Goal: Communication & Community: Answer question/provide support

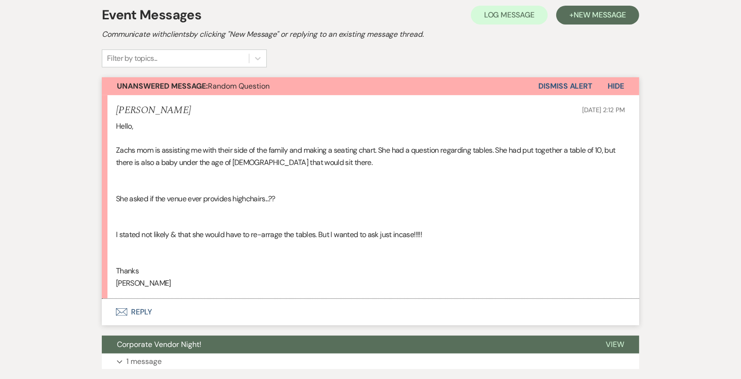
click at [432, 313] on button "Envelope Reply" at bounding box center [371, 312] width 538 height 26
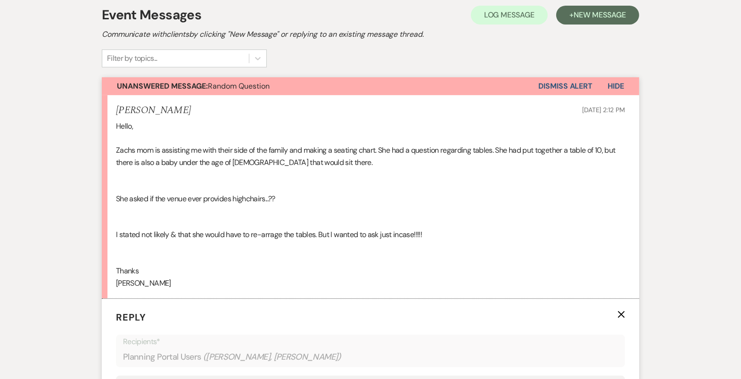
scroll to position [368, 0]
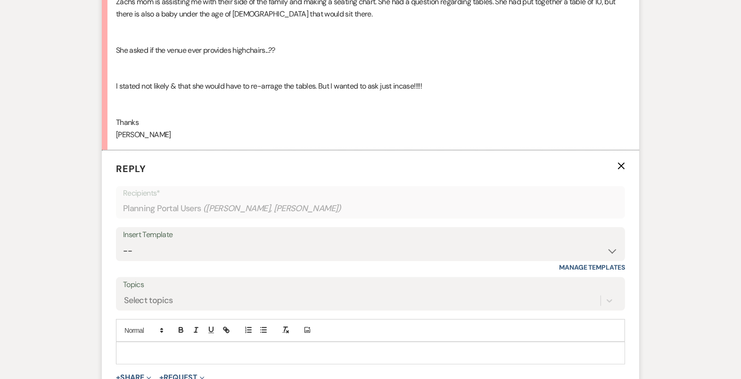
click at [439, 352] on p at bounding box center [371, 353] width 494 height 10
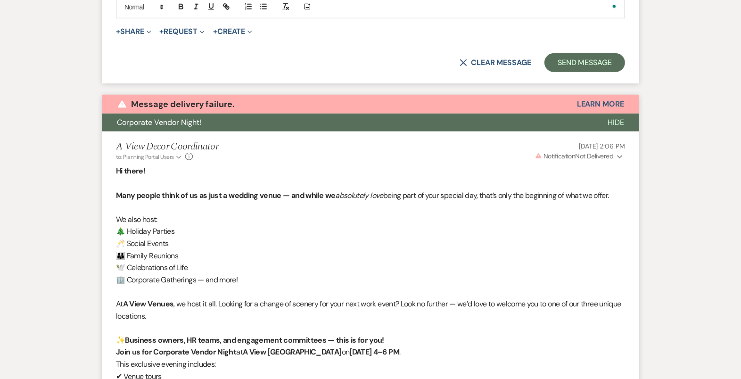
scroll to position [478, 0]
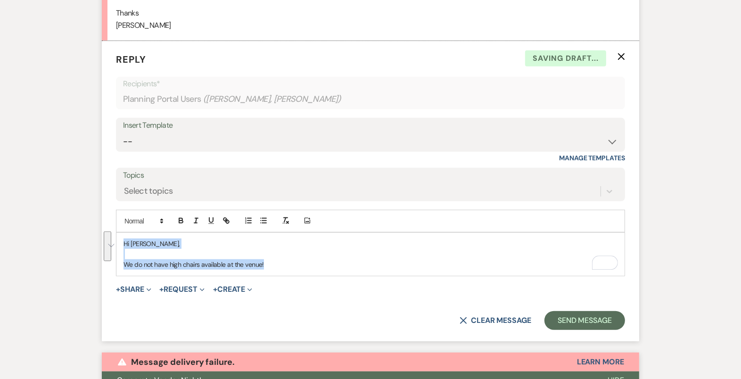
drag, startPoint x: 283, startPoint y: 270, endPoint x: 80, endPoint y: 229, distance: 206.9
copy div "Hi Kelli, We do not have high chairs available at the venue!"
click at [218, 139] on select "-- Tour Confirmation Contract (Pre-Booked Leads) Out of office Inquiry Email Al…" at bounding box center [370, 142] width 495 height 18
select select "4160"
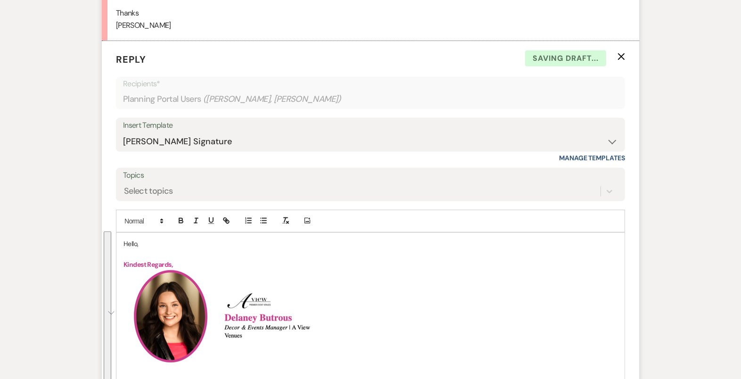
click at [127, 239] on p "Hello," at bounding box center [371, 244] width 494 height 10
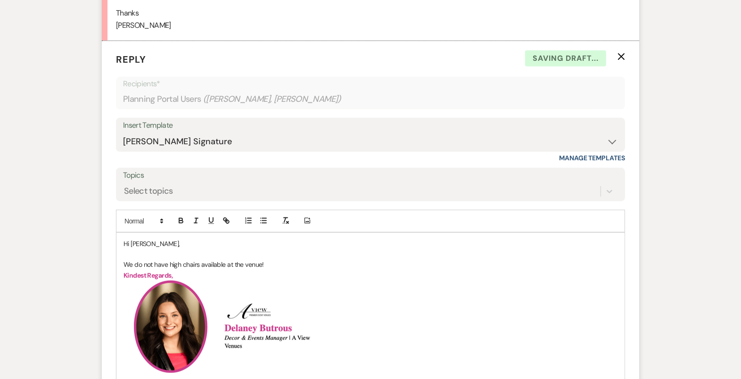
click at [172, 241] on p "Hi Kelli," at bounding box center [371, 244] width 494 height 10
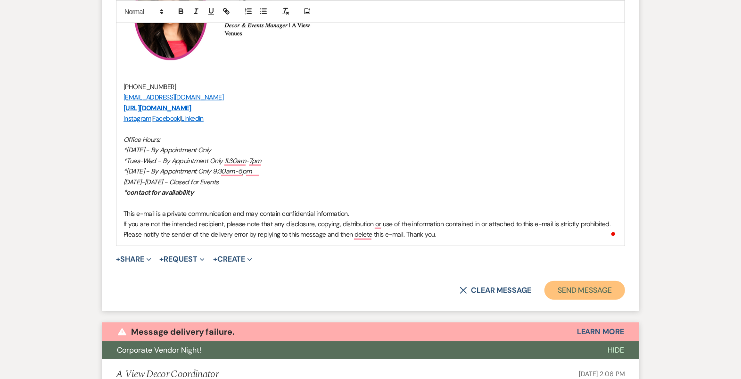
click at [592, 291] on button "Send Message" at bounding box center [585, 290] width 81 height 19
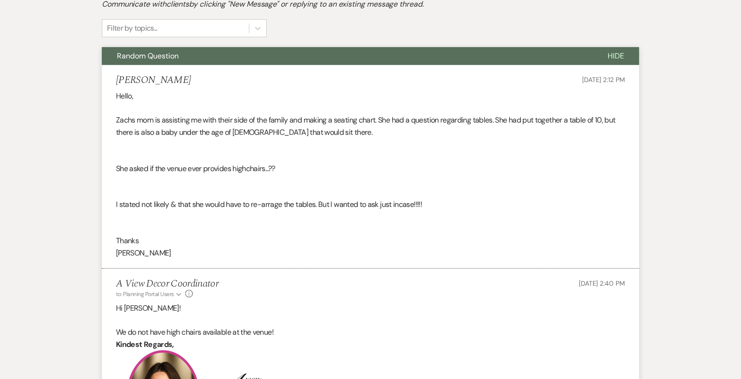
scroll to position [0, 0]
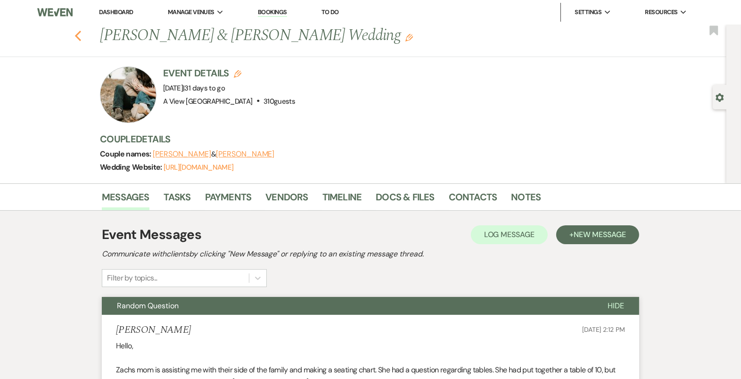
click at [79, 36] on icon "Previous" at bounding box center [78, 35] width 7 height 11
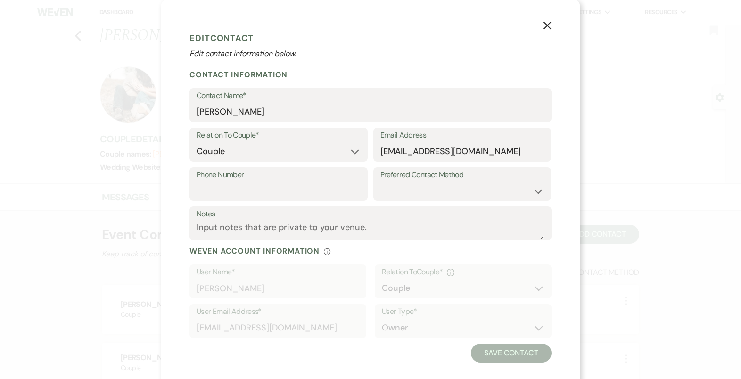
select select "1"
click at [444, 153] on input "zduncan@darlingii.com" at bounding box center [463, 151] width 164 height 18
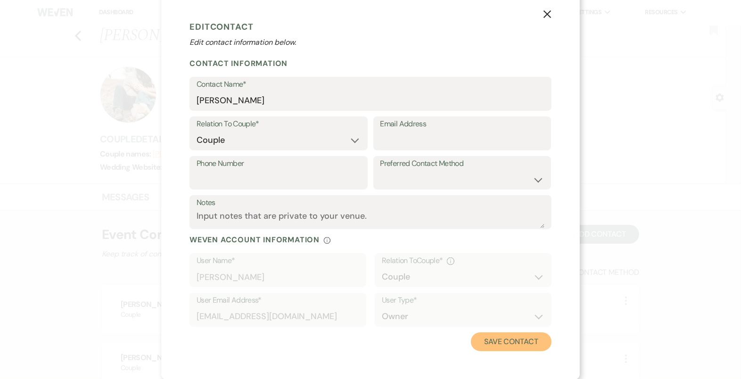
click at [503, 340] on button "Save Contact" at bounding box center [511, 341] width 81 height 19
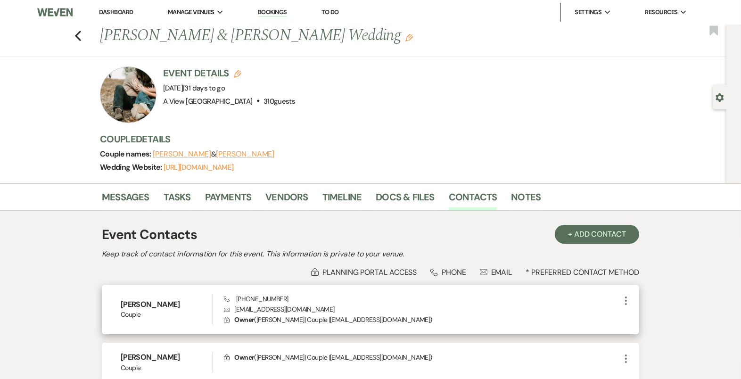
scroll to position [85, 0]
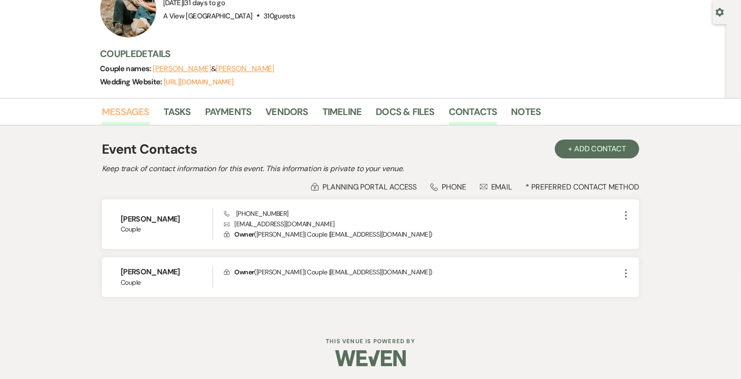
click at [124, 115] on link "Messages" at bounding box center [126, 114] width 48 height 21
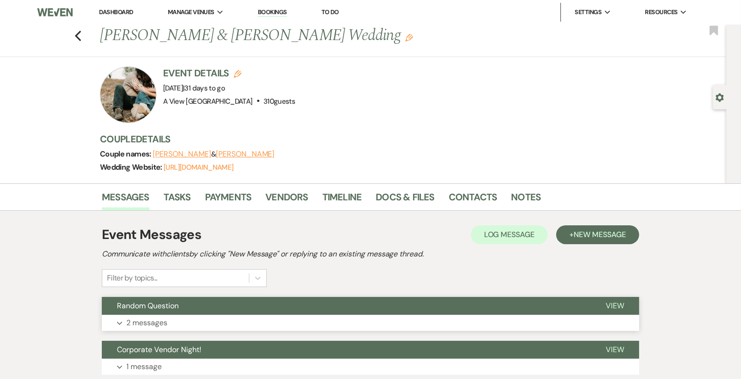
click at [388, 315] on button "Expand 2 messages" at bounding box center [371, 323] width 538 height 16
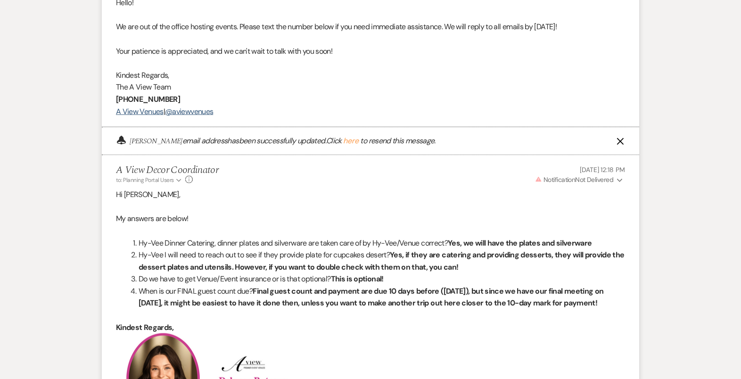
scroll to position [4491, 0]
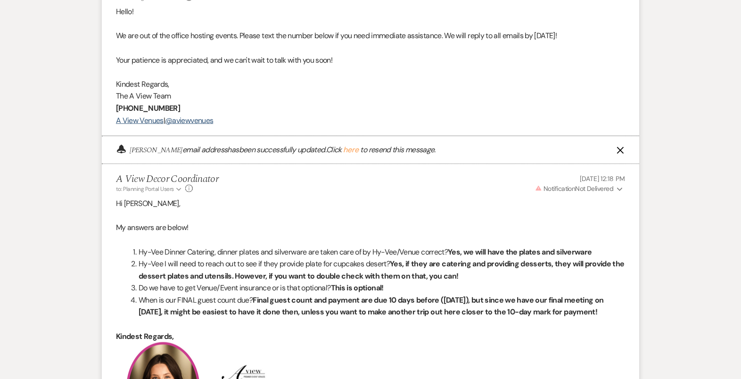
click at [576, 184] on span "Warning Notification Not Delivered" at bounding box center [574, 188] width 78 height 8
click at [575, 184] on span "Warning Notification Not Delivered" at bounding box center [574, 188] width 78 height 8
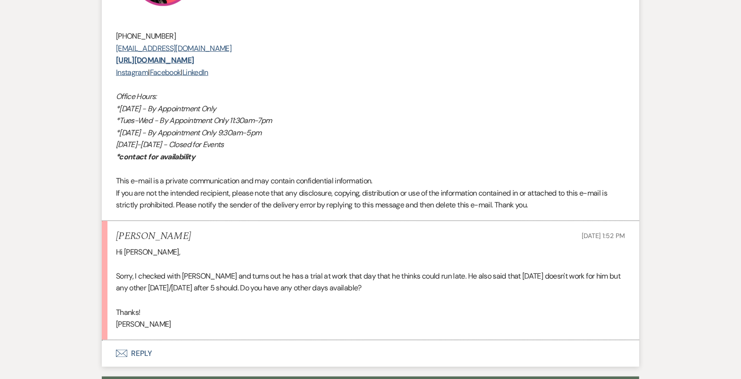
scroll to position [1230, 0]
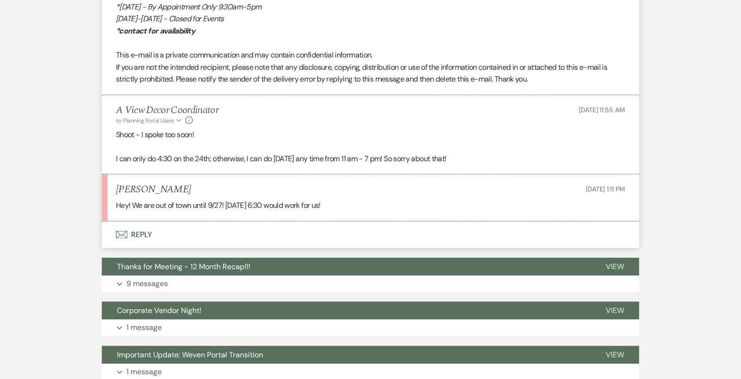
scroll to position [716, 0]
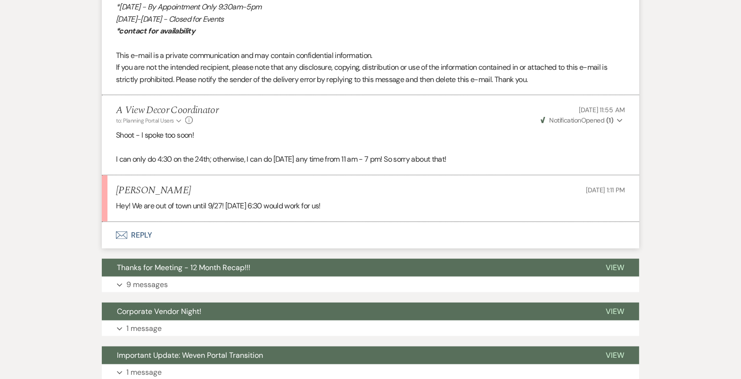
click at [414, 234] on button "Envelope Reply" at bounding box center [371, 235] width 538 height 26
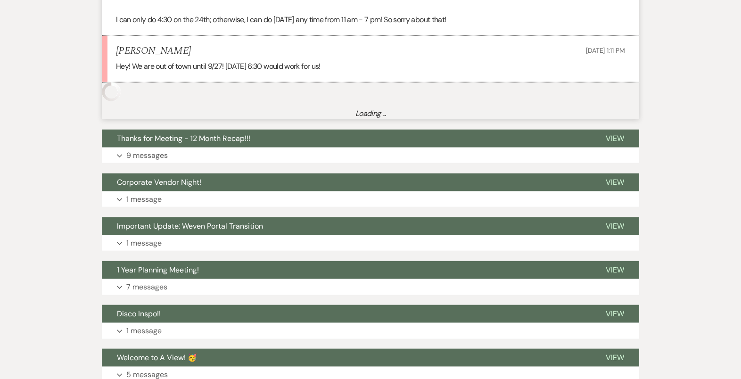
scroll to position [856, 0]
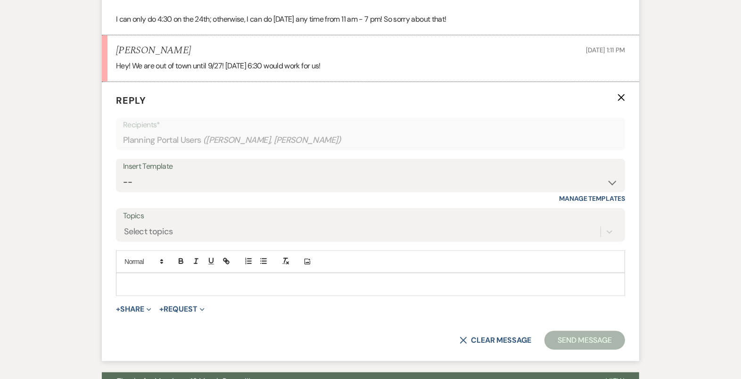
click at [355, 286] on p at bounding box center [371, 284] width 494 height 10
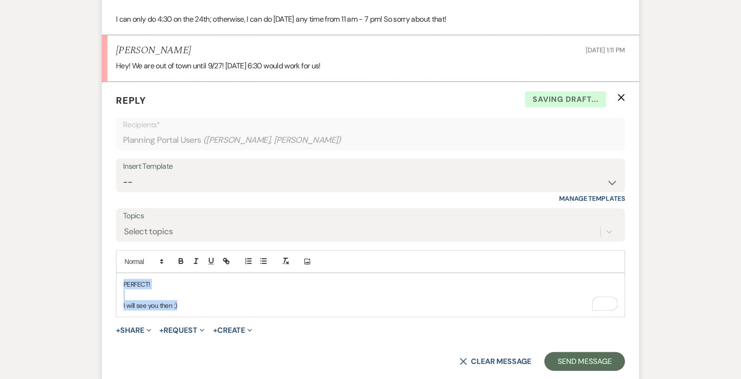
drag, startPoint x: 214, startPoint y: 305, endPoint x: 120, endPoint y: 269, distance: 100.5
click at [120, 269] on div "Add Photo PERFECT! I will see you then :)" at bounding box center [370, 283] width 509 height 66
copy div "PERFECT! I will see you then :)"
click at [214, 178] on select "-- Tour Confirmation Contract (Pre-Booked Leads) Out of office Inquiry Email Al…" at bounding box center [370, 182] width 495 height 18
select select "4159"
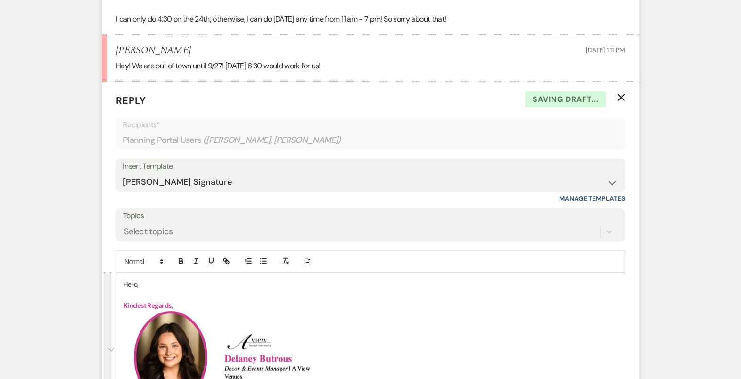
click at [132, 282] on p "Hello," at bounding box center [371, 284] width 494 height 10
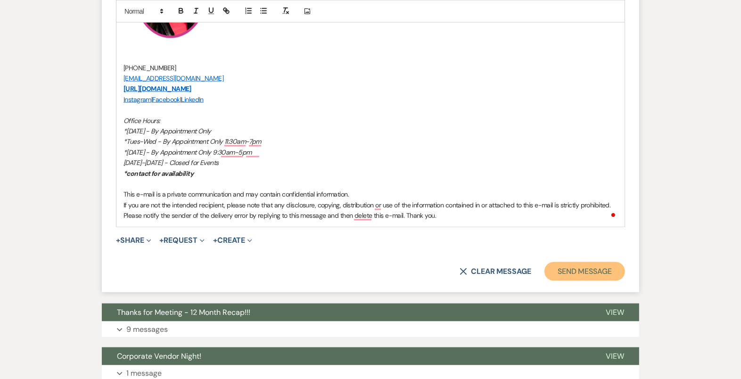
click at [578, 271] on button "Send Message" at bounding box center [585, 271] width 81 height 19
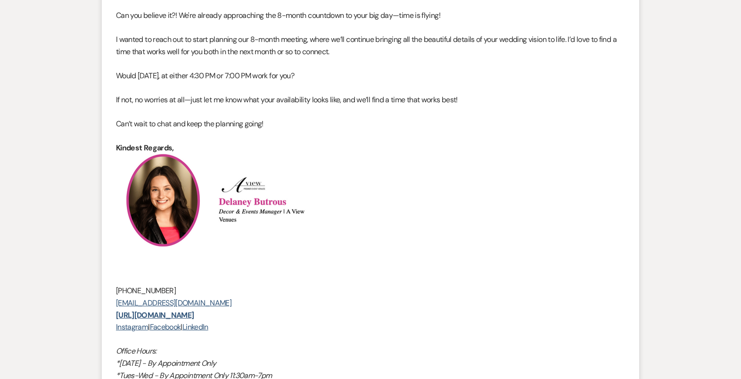
scroll to position [0, 0]
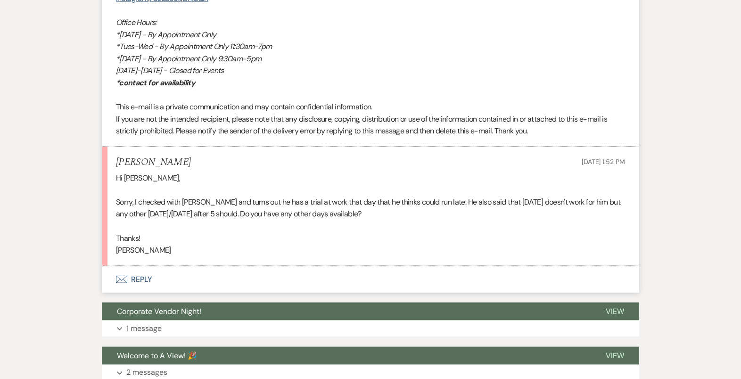
scroll to position [1306, 0]
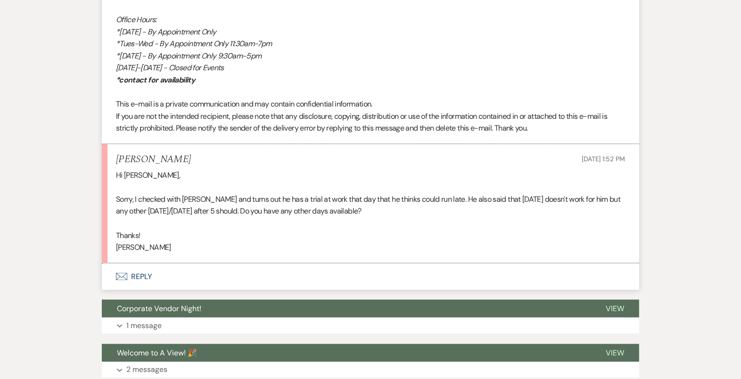
click at [381, 273] on button "Envelope Reply" at bounding box center [371, 277] width 538 height 26
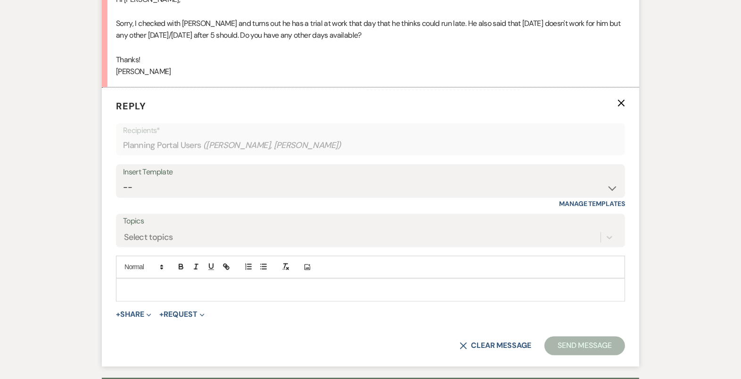
scroll to position [1484, 0]
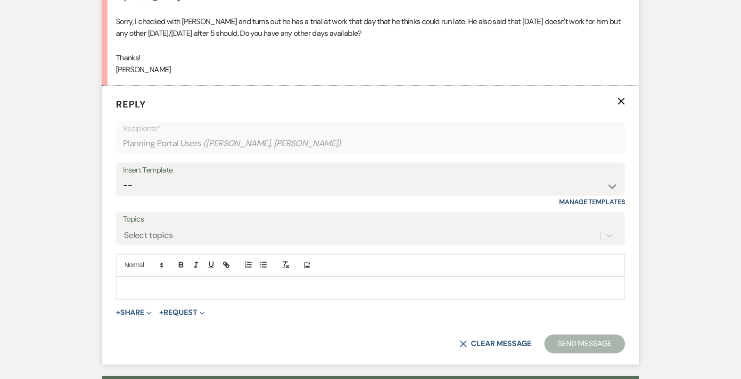
click at [376, 288] on p at bounding box center [371, 288] width 494 height 10
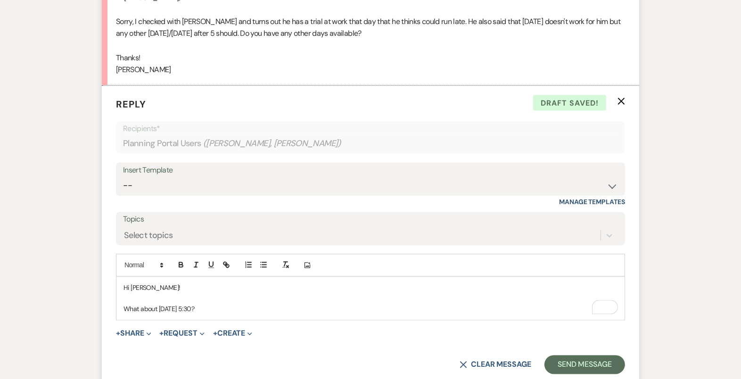
drag, startPoint x: 222, startPoint y: 306, endPoint x: 203, endPoint y: 301, distance: 19.4
click at [203, 304] on p "What about October 7th at 5:30?" at bounding box center [371, 309] width 494 height 10
click at [215, 304] on p "What about October 7th at 5:30?" at bounding box center [371, 309] width 494 height 10
drag, startPoint x: 228, startPoint y: 303, endPoint x: 204, endPoint y: 301, distance: 24.2
click at [204, 304] on p "What about October 7th at 5:30?" at bounding box center [371, 309] width 494 height 10
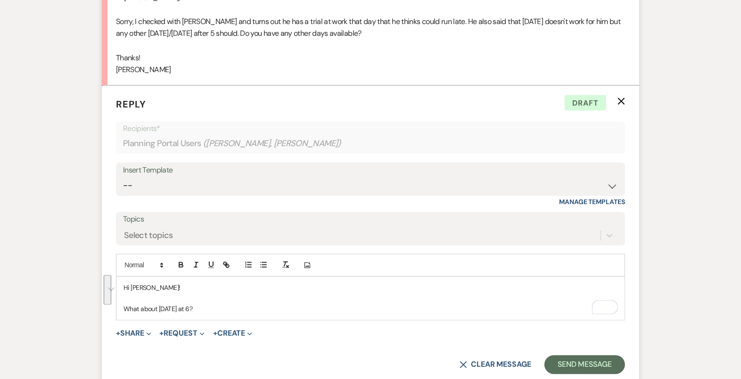
drag, startPoint x: 216, startPoint y: 307, endPoint x: 107, endPoint y: 275, distance: 113.4
click at [107, 275] on form "Reply X Draft Recipients* Planning Portal Users ( Sarah Stepanek, Jimmy Hansen …" at bounding box center [371, 236] width 538 height 300
copy div "Hi Sarah! What about October 7th at 6?"
click at [255, 188] on select "-- Tour Confirmation Contract (Pre-Booked Leads) Out of office Inquiry Email Al…" at bounding box center [370, 186] width 495 height 18
select select "4160"
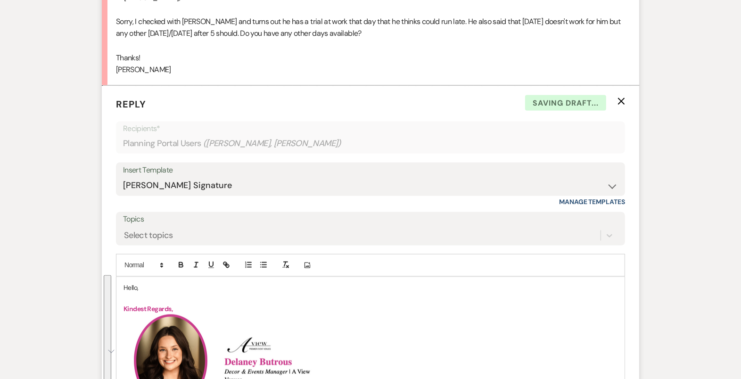
click at [135, 284] on p "Hello," at bounding box center [371, 288] width 494 height 10
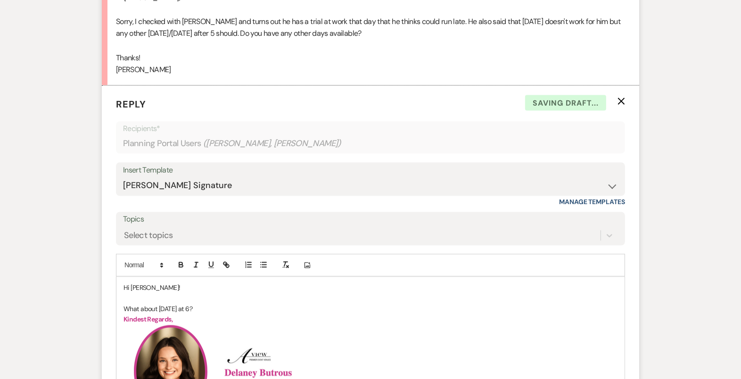
drag, startPoint x: 187, startPoint y: 306, endPoint x: 158, endPoint y: 306, distance: 29.7
click at [158, 306] on p "How does What about October 7th at 6?" at bounding box center [371, 309] width 494 height 10
click at [201, 305] on p "How does October 7th at 6?" at bounding box center [371, 309] width 494 height 10
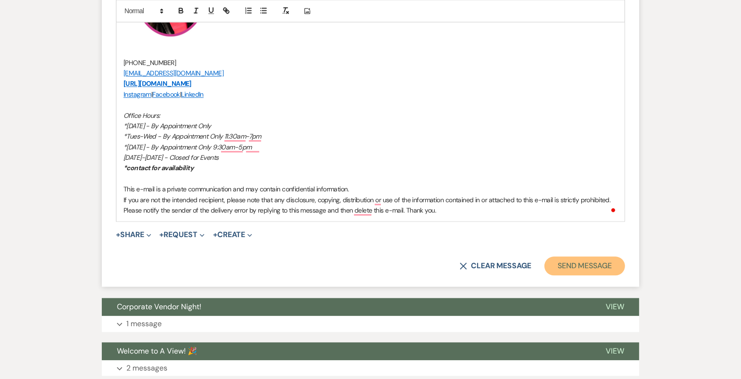
click at [563, 258] on button "Send Message" at bounding box center [585, 266] width 81 height 19
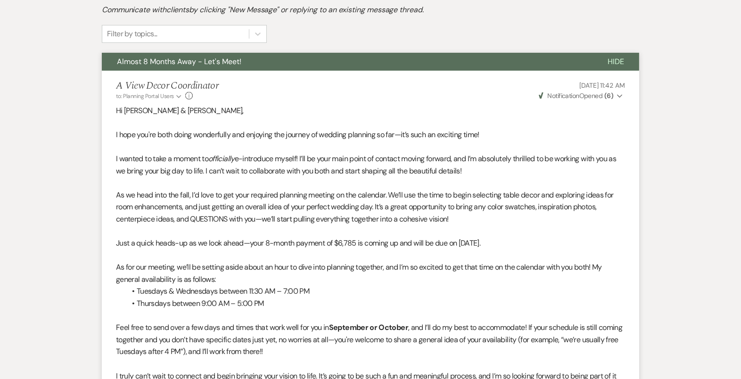
scroll to position [0, 0]
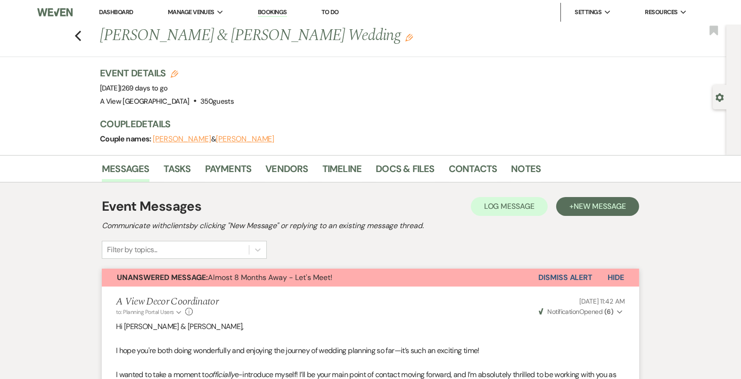
click at [459, 172] on link "Contacts" at bounding box center [473, 171] width 49 height 21
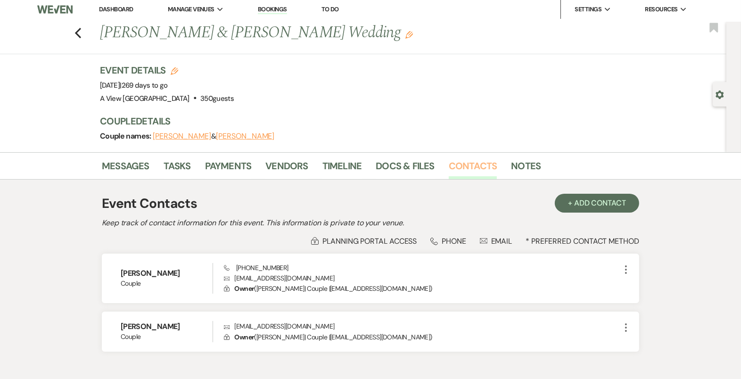
scroll to position [3, 0]
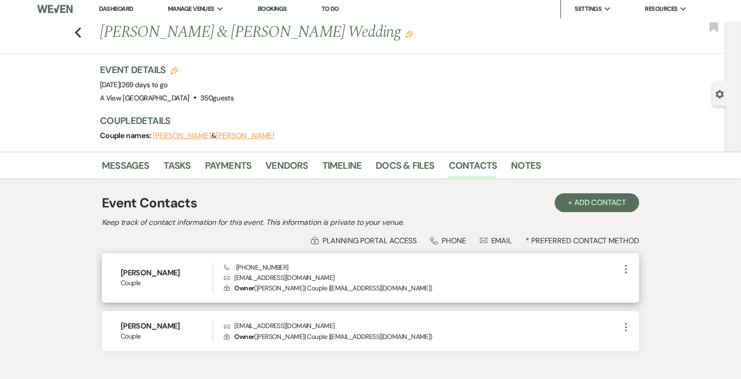
click at [255, 276] on p "Envelope [EMAIL_ADDRESS][DOMAIN_NAME]" at bounding box center [422, 278] width 397 height 10
click at [255, 276] on p "Envelope sarahstepanek17@gmail.com" at bounding box center [422, 278] width 397 height 10
copy p "sarahstepanek17@gmail.com"
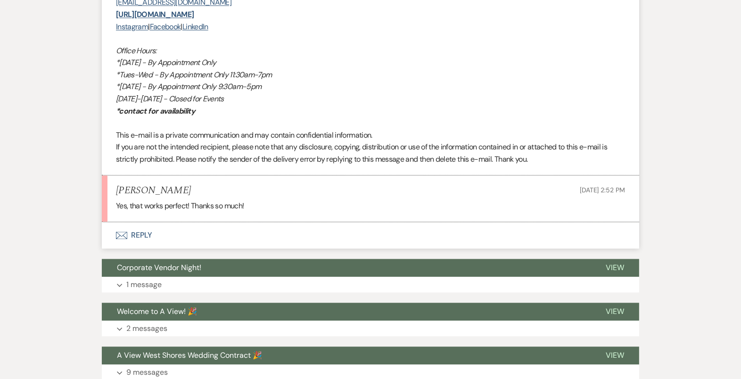
click at [325, 232] on button "Envelope Reply" at bounding box center [371, 235] width 538 height 26
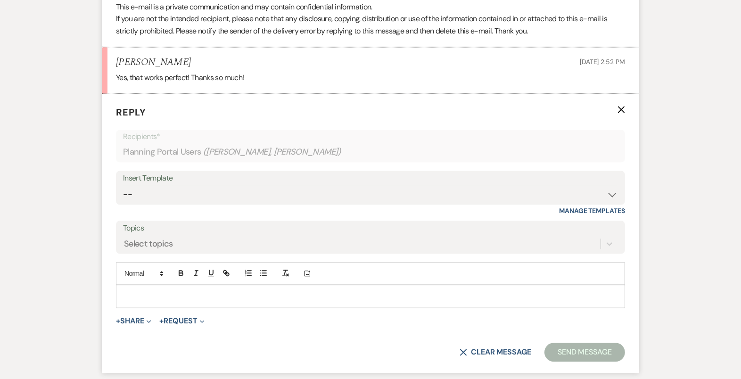
scroll to position [1913, 0]
click at [304, 298] on div at bounding box center [370, 296] width 508 height 22
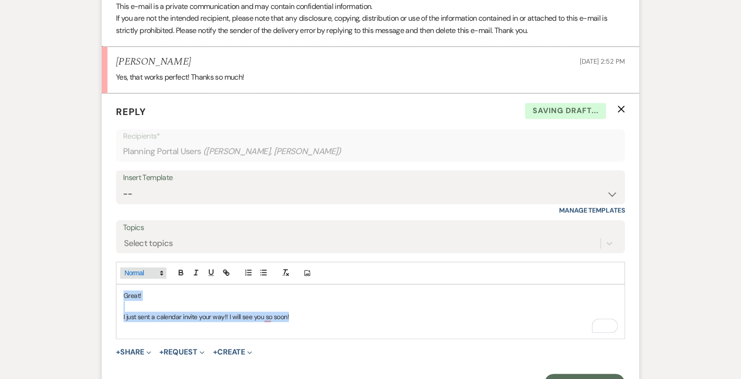
drag, startPoint x: 304, startPoint y: 314, endPoint x: 125, endPoint y: 272, distance: 183.5
click at [125, 272] on div "Add Photo Great! I just sent a calendar invite your way!! I will see you so soo…" at bounding box center [370, 300] width 509 height 77
copy div "Great! I just sent a calendar invite your way!! I will see you so soon!"
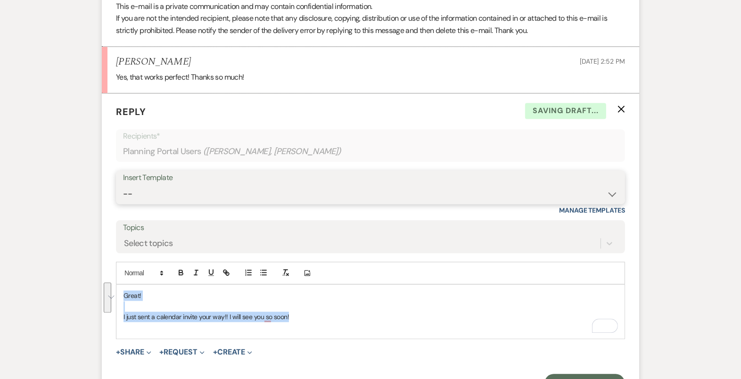
click at [241, 185] on select "-- Tour Confirmation Contract (Pre-Booked Leads) Out of office Inquiry Email Al…" at bounding box center [370, 194] width 495 height 18
select select "4160"
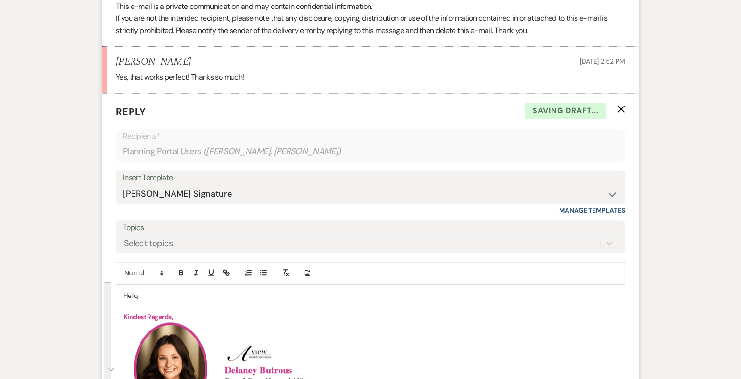
click at [135, 290] on p "Hello," at bounding box center [371, 295] width 494 height 10
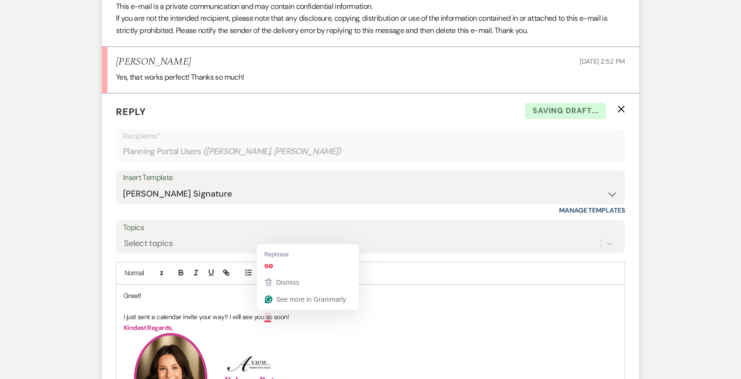
click at [275, 334] on h2 "﻿ ﻿ ﻿ ﻿" at bounding box center [371, 379] width 494 height 92
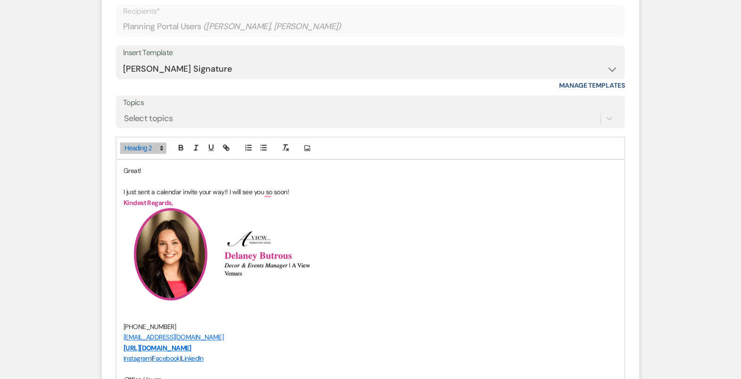
scroll to position [2189, 0]
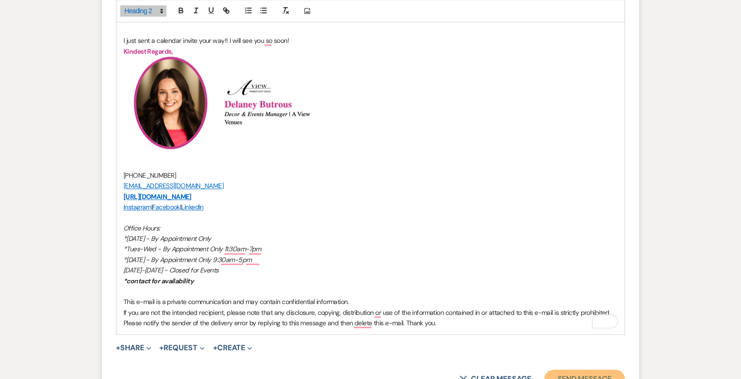
click at [588, 370] on button "Send Message" at bounding box center [585, 379] width 81 height 19
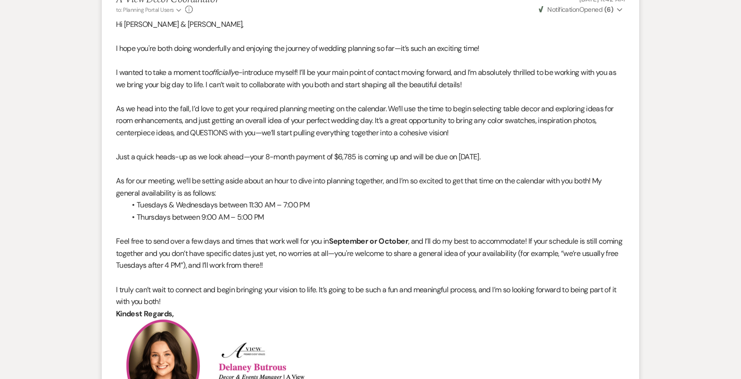
scroll to position [0, 0]
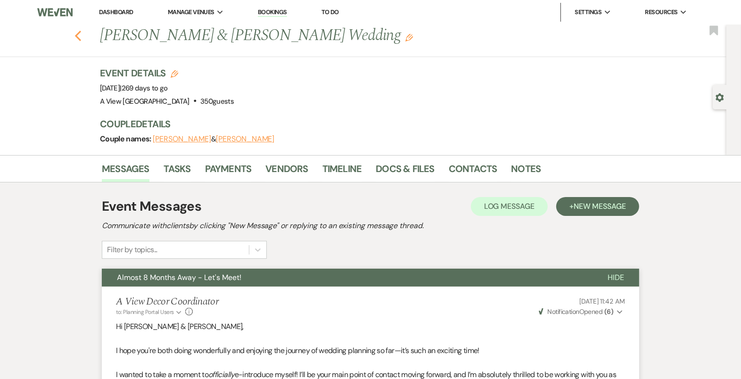
click at [79, 36] on icon "Previous" at bounding box center [78, 35] width 7 height 11
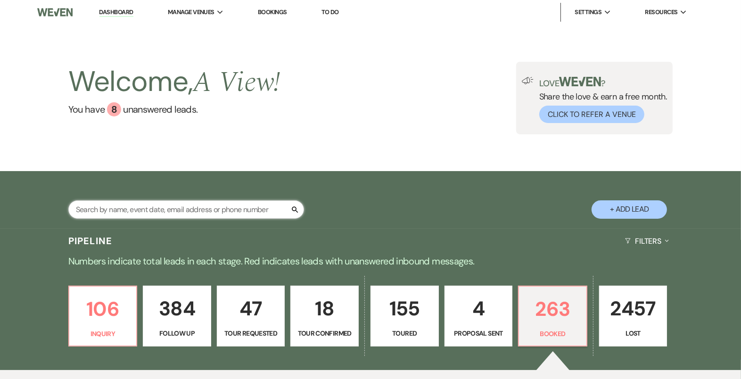
click at [171, 211] on input "text" at bounding box center [186, 209] width 236 height 18
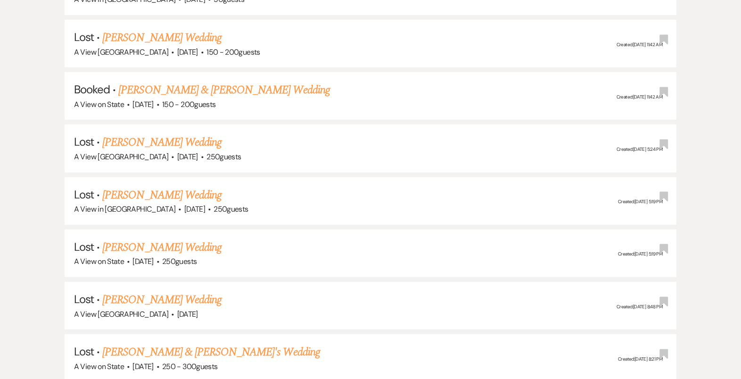
scroll to position [400, 0]
type input "[PERSON_NAME]"
click at [278, 83] on link "[PERSON_NAME] & [PERSON_NAME] Wedding" at bounding box center [223, 91] width 211 height 17
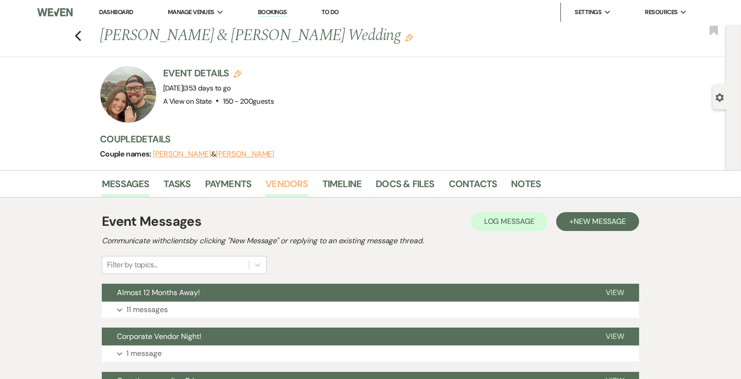
click at [289, 188] on link "Vendors" at bounding box center [286, 186] width 42 height 21
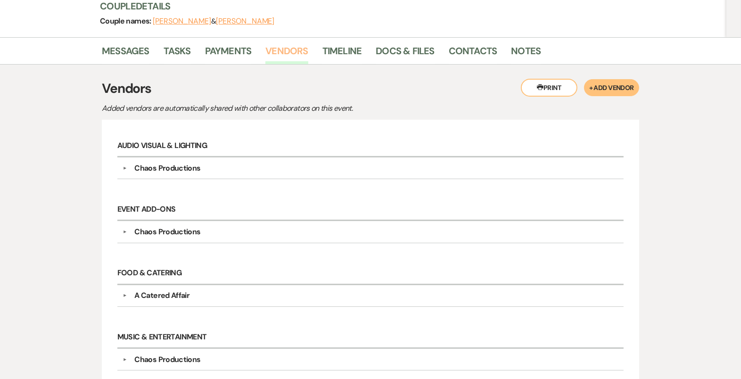
scroll to position [186, 0]
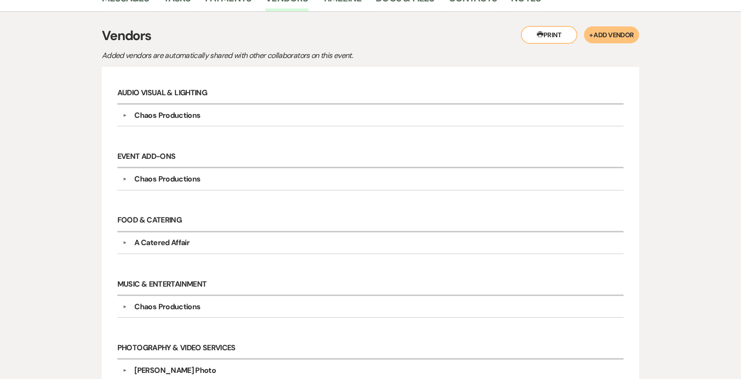
click at [187, 115] on div "Chaos Productions" at bounding box center [167, 115] width 66 height 11
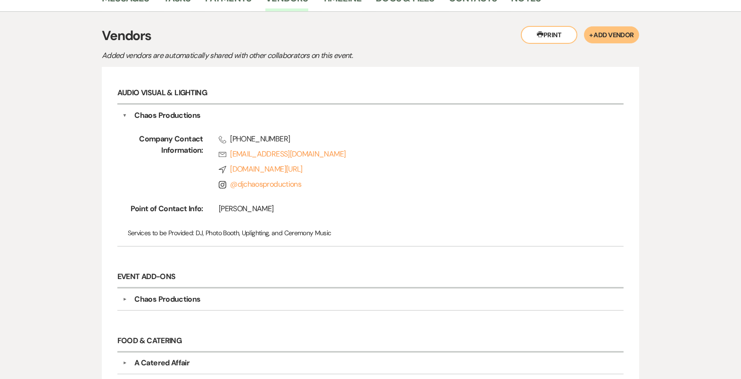
click at [180, 111] on div "Chaos Productions" at bounding box center [167, 115] width 66 height 11
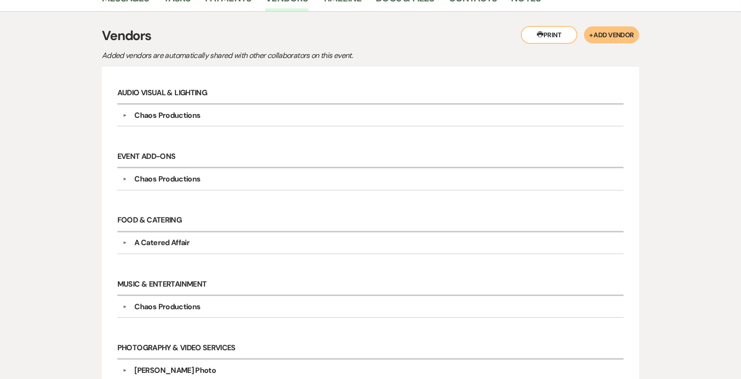
click at [166, 187] on div "Event Add-Ons ▼ Chaos Productions Company Contact Information: Phone (712) 254-…" at bounding box center [371, 173] width 516 height 64
click at [163, 175] on div "Chaos Productions" at bounding box center [167, 179] width 66 height 11
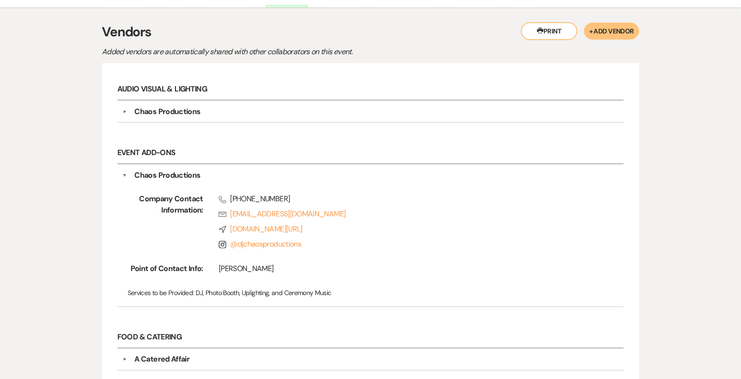
scroll to position [187, 0]
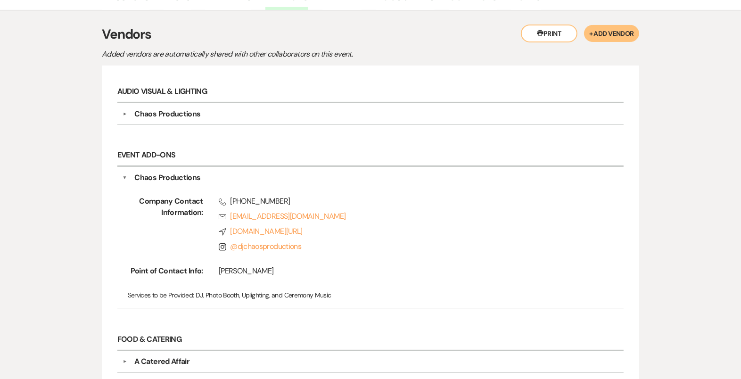
click at [162, 179] on div "Chaos Productions" at bounding box center [167, 177] width 66 height 11
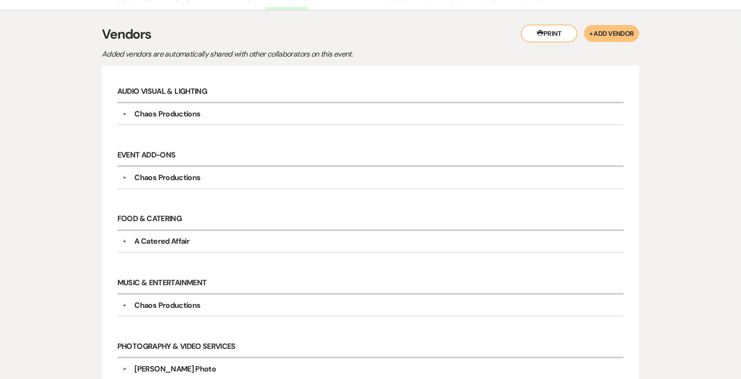
click at [162, 179] on div "Chaos Productions" at bounding box center [167, 177] width 66 height 11
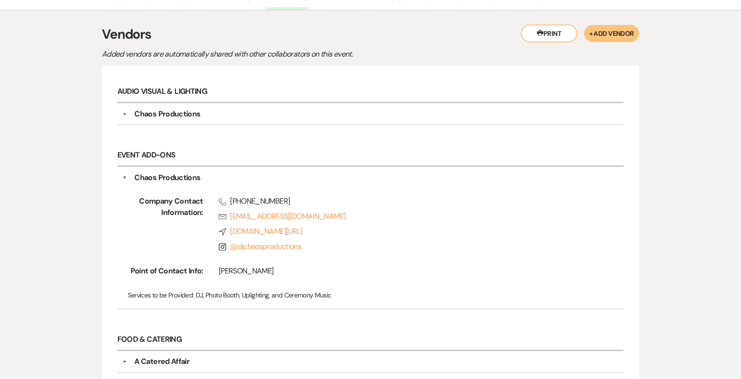
click at [173, 175] on div "Chaos Productions" at bounding box center [167, 177] width 66 height 11
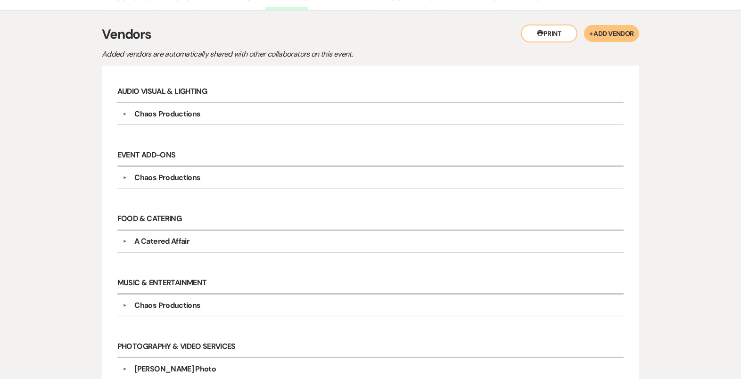
click at [192, 103] on div "▼ Chaos Productions Company Contact Information: Phone (712) 254-0200 Rsvp DJCh…" at bounding box center [370, 114] width 506 height 22
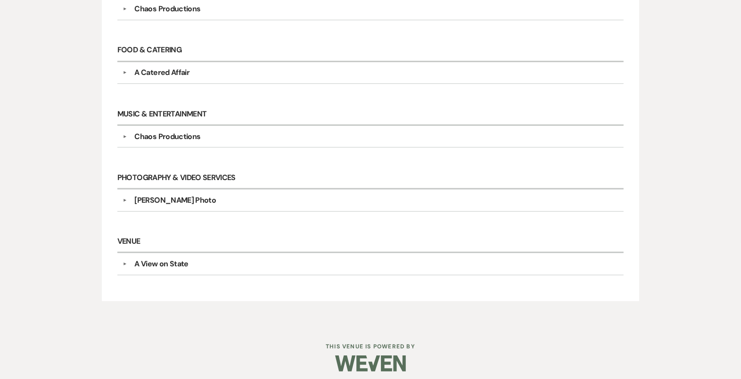
scroll to position [0, 0]
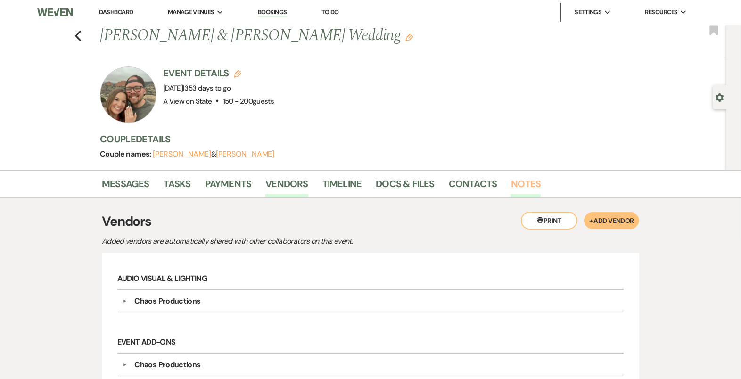
click at [534, 189] on link "Notes" at bounding box center [526, 186] width 30 height 21
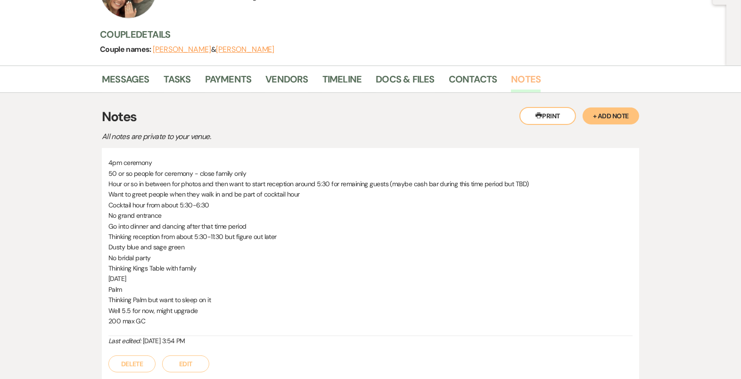
scroll to position [102, 0]
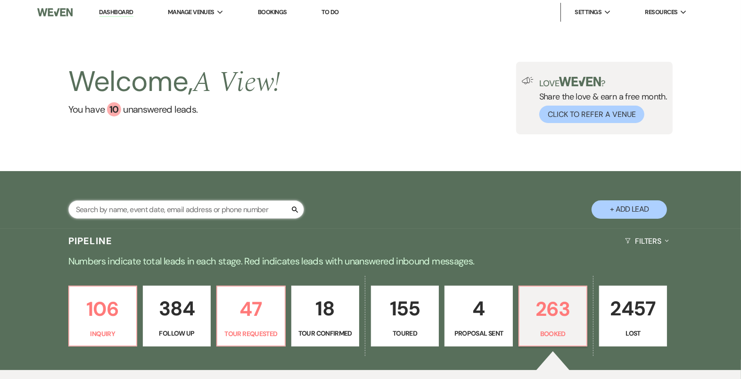
click at [161, 208] on input "text" at bounding box center [186, 209] width 236 height 18
type input "c"
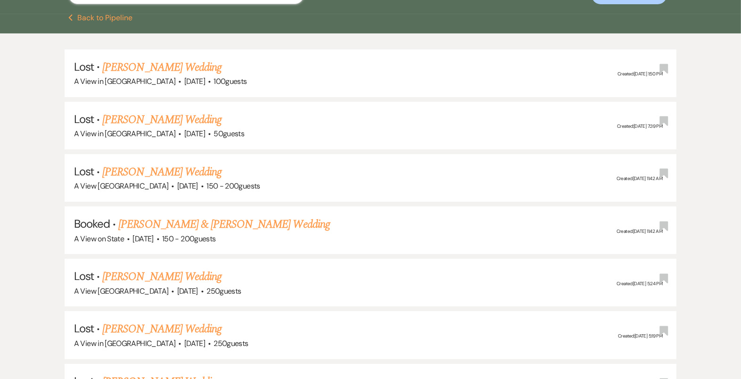
scroll to position [424, 0]
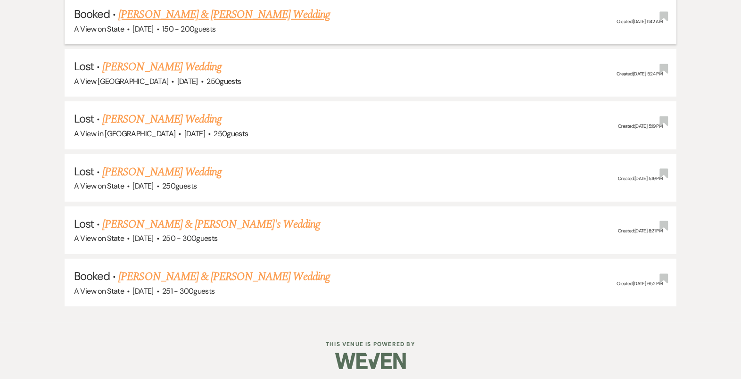
type input "kathryn cintron"
click at [276, 16] on link "[PERSON_NAME] & [PERSON_NAME] Wedding" at bounding box center [223, 14] width 211 height 17
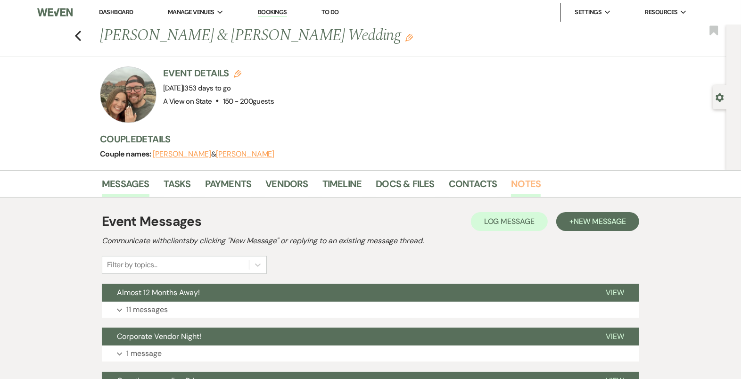
click at [527, 182] on link "Notes" at bounding box center [526, 186] width 30 height 21
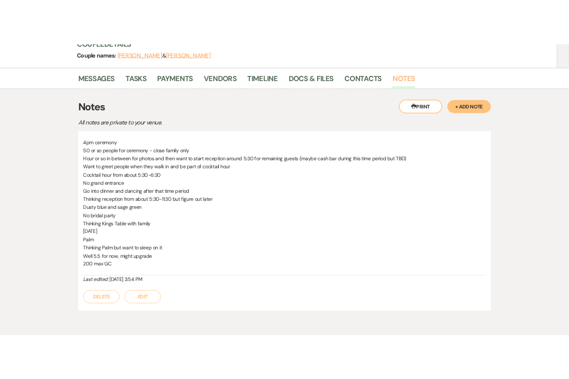
scroll to position [136, 0]
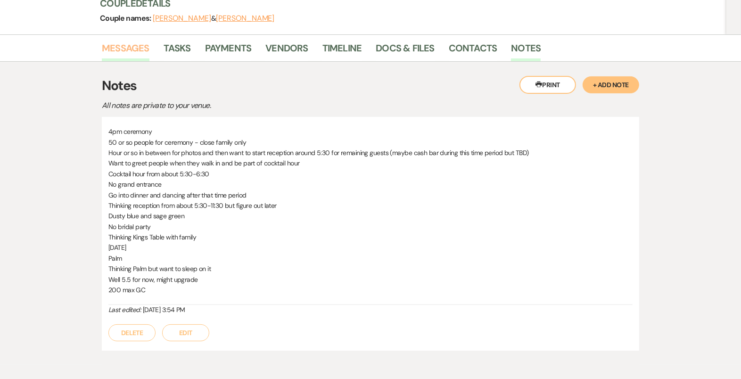
click at [133, 48] on link "Messages" at bounding box center [126, 51] width 48 height 21
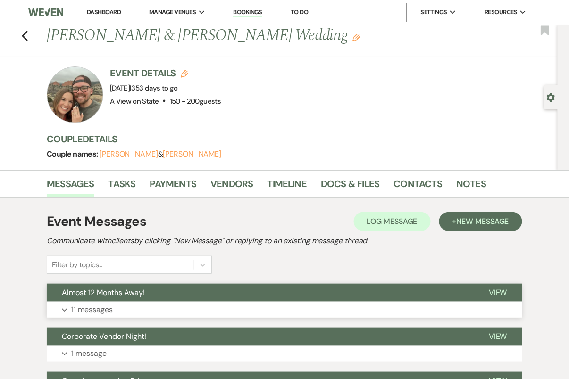
click at [290, 302] on button "Expand 11 messages" at bounding box center [284, 310] width 475 height 16
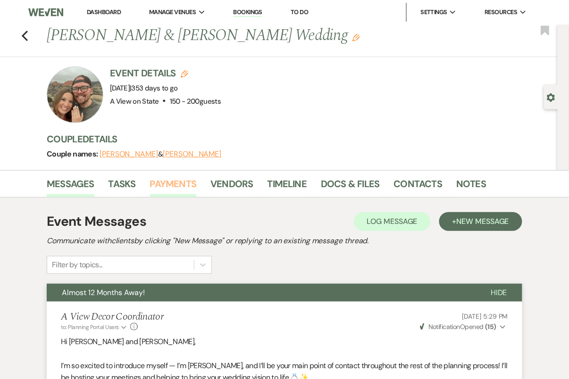
click at [185, 184] on link "Payments" at bounding box center [173, 186] width 47 height 21
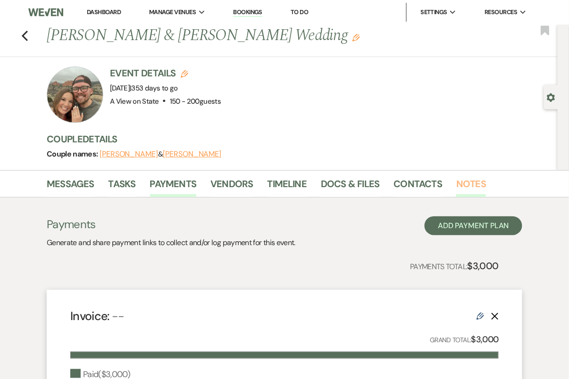
click at [462, 186] on link "Notes" at bounding box center [471, 186] width 30 height 21
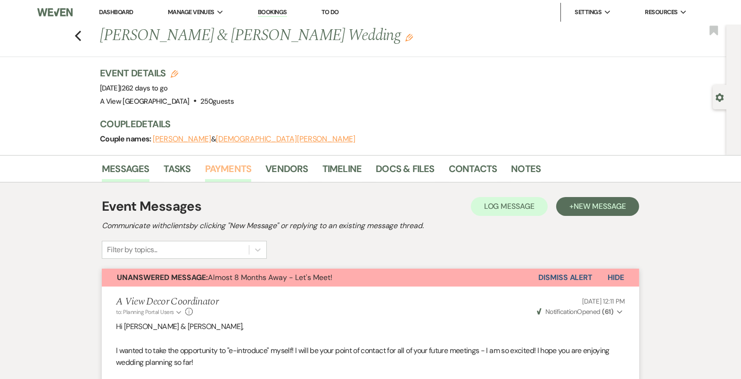
click at [230, 171] on link "Payments" at bounding box center [228, 171] width 47 height 21
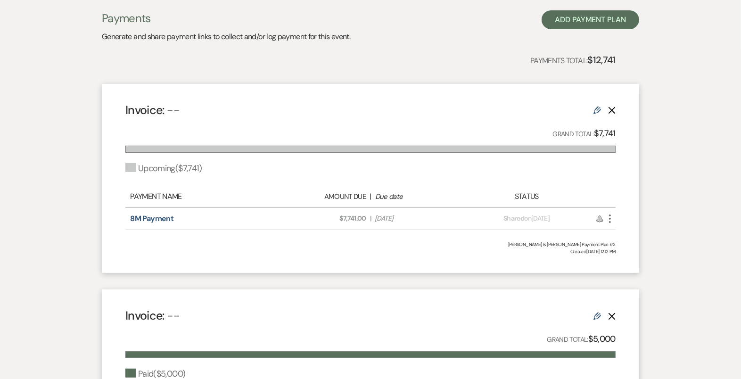
scroll to position [212, 0]
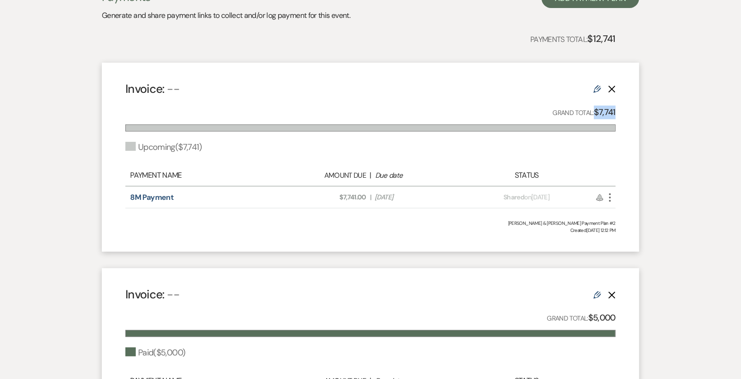
drag, startPoint x: 617, startPoint y: 111, endPoint x: 596, endPoint y: 110, distance: 21.2
click at [596, 111] on div "Invoice: -- Edit Delete Grand Total: $7,741 Upcoming ( $7,741 ) Payment Name Am…" at bounding box center [371, 157] width 538 height 189
click at [611, 111] on strong "$7,741" at bounding box center [605, 112] width 22 height 11
drag, startPoint x: 617, startPoint y: 110, endPoint x: 601, endPoint y: 110, distance: 16.0
click at [601, 110] on div "Invoice: -- Edit Delete Grand Total: $7,741 Upcoming ( $7,741 ) Payment Name Am…" at bounding box center [371, 157] width 538 height 189
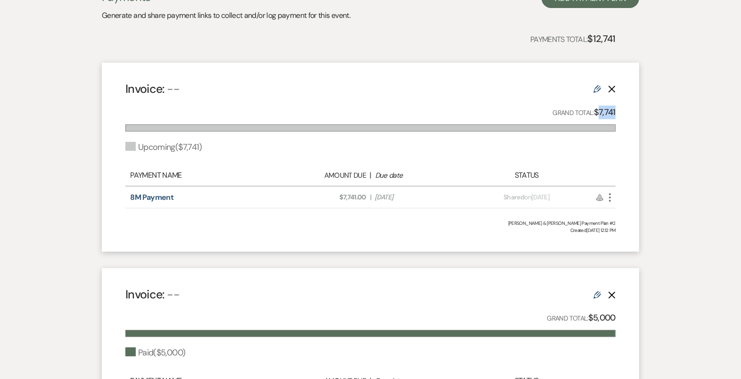
copy strong "7,741"
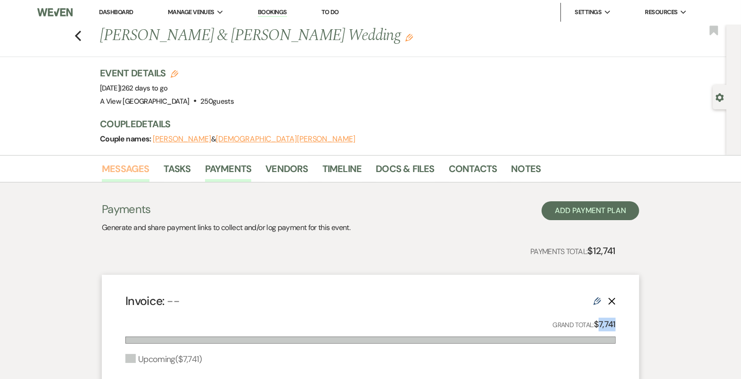
click at [120, 162] on link "Messages" at bounding box center [126, 171] width 48 height 21
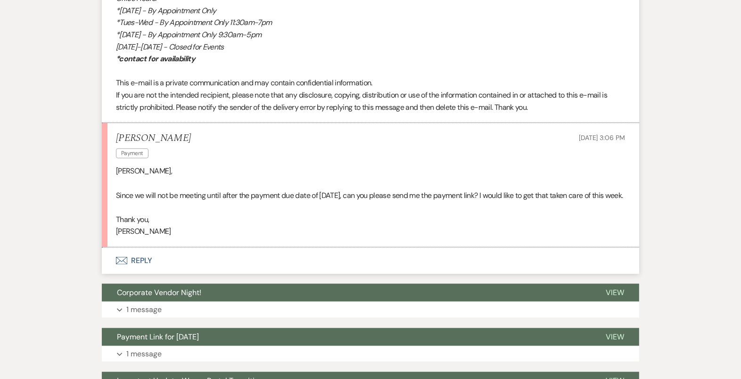
click at [200, 270] on button "Envelope Reply" at bounding box center [371, 261] width 538 height 26
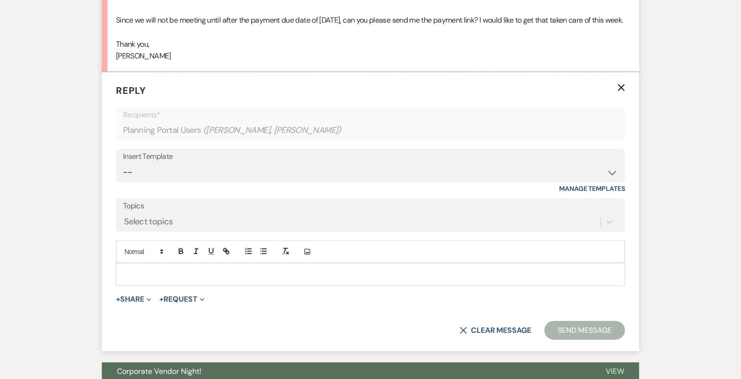
scroll to position [873, 0]
click at [202, 280] on p at bounding box center [371, 275] width 494 height 10
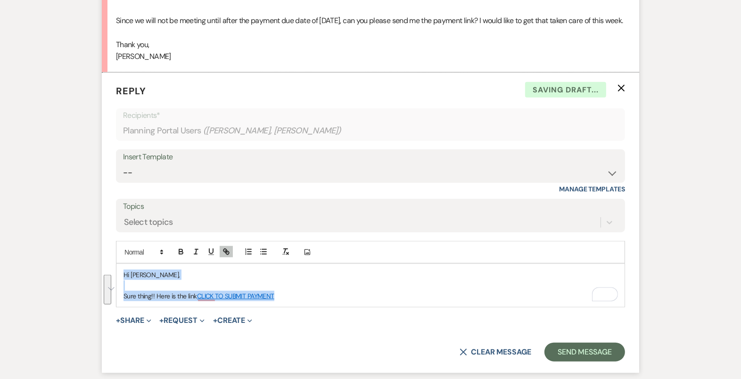
drag, startPoint x: 307, startPoint y: 303, endPoint x: 103, endPoint y: 274, distance: 205.2
click at [103, 274] on form "Reply X Saving draft... Recipients* Planning Portal Users ( [PERSON_NAME], [PER…" at bounding box center [371, 223] width 538 height 300
copy div "Hi [PERSON_NAME], Sure thing!! Here is the link CLICK TO SUBMIT PAYMENT"
click at [207, 182] on select "-- Tour Confirmation Contract (Pre-Booked Leads) Out of office Inquiry Email Al…" at bounding box center [370, 173] width 495 height 18
select select "4160"
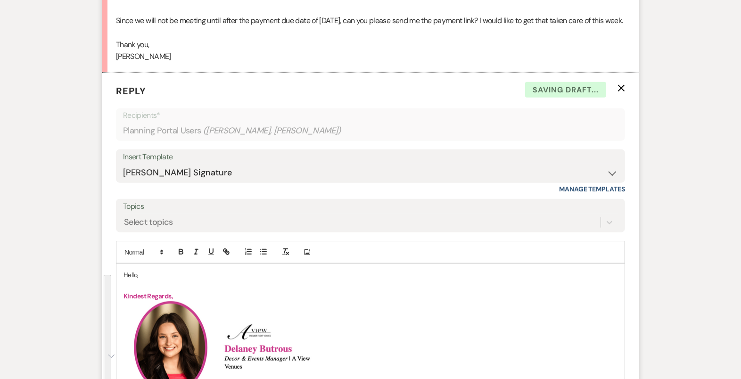
click at [132, 280] on p "Hello," at bounding box center [371, 275] width 494 height 10
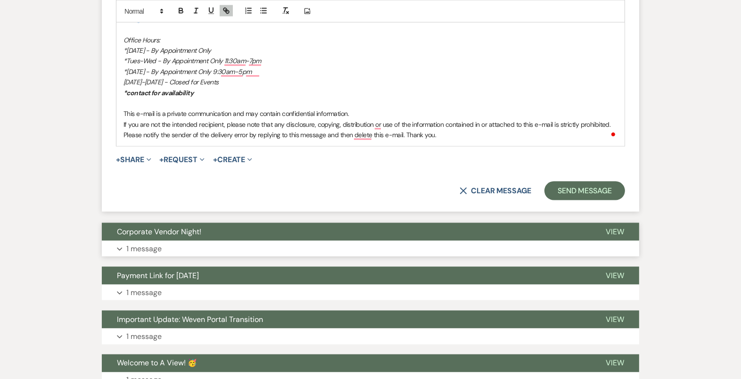
scroll to position [1386, 0]
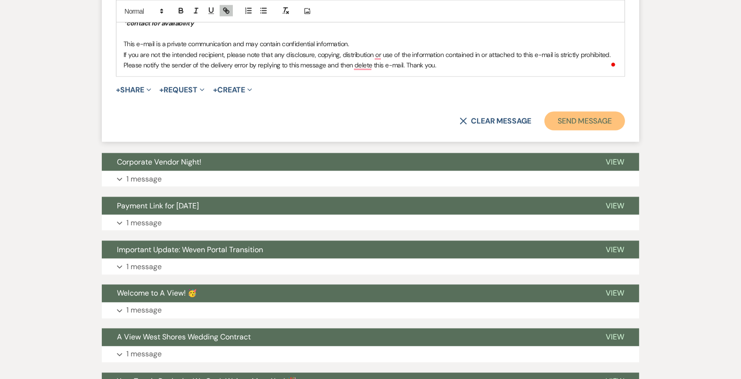
click at [598, 131] on button "Send Message" at bounding box center [585, 121] width 81 height 19
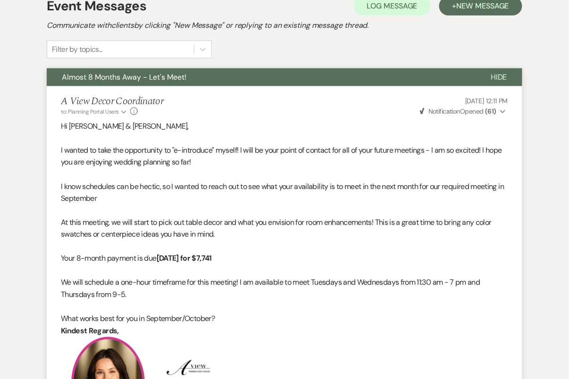
scroll to position [0, 0]
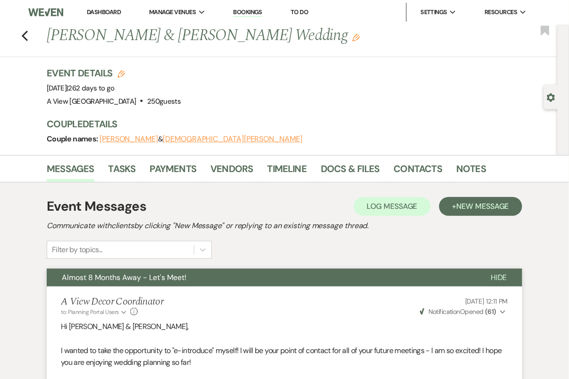
click at [21, 33] on div "Previous [PERSON_NAME] & [PERSON_NAME] Wedding Edit Bookmark" at bounding box center [276, 41] width 562 height 33
click at [21, 33] on icon "Previous" at bounding box center [24, 35] width 7 height 11
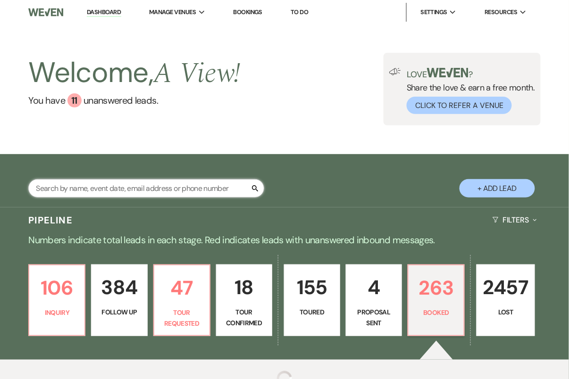
click at [157, 190] on input "text" at bounding box center [146, 188] width 236 height 18
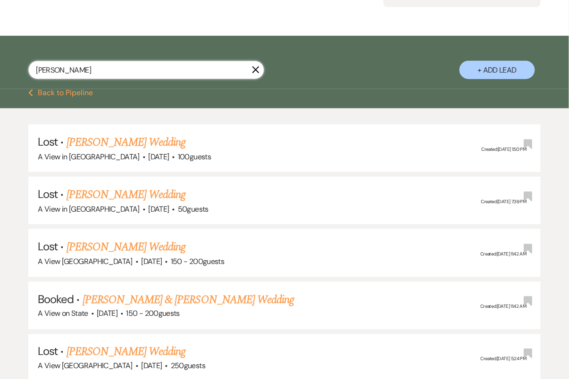
scroll to position [290, 0]
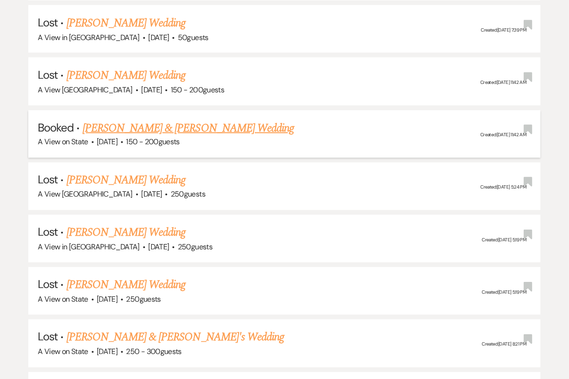
type input "[PERSON_NAME]"
click at [172, 123] on link "[PERSON_NAME] & [PERSON_NAME] Wedding" at bounding box center [188, 128] width 211 height 17
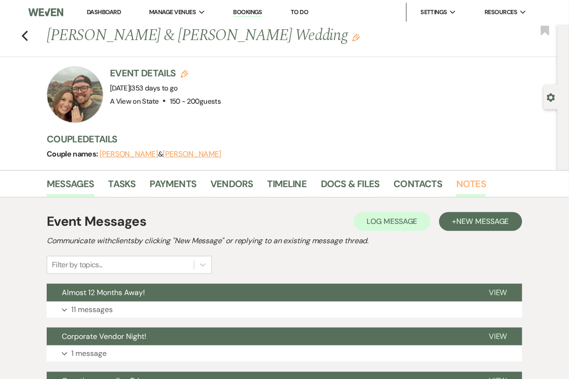
click at [465, 185] on link "Notes" at bounding box center [471, 186] width 30 height 21
